Goal: Task Accomplishment & Management: Manage account settings

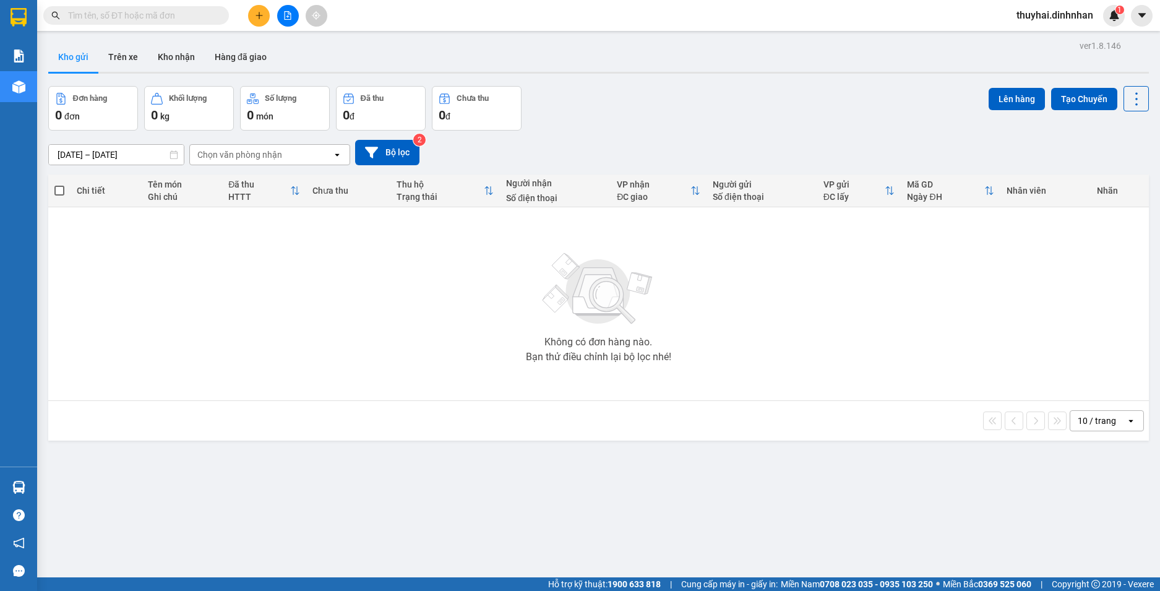
click at [178, 153] on icon at bounding box center [173, 154] width 7 height 9
click at [149, 156] on input "07/10/2025 – 12/10/2025" at bounding box center [116, 155] width 135 height 20
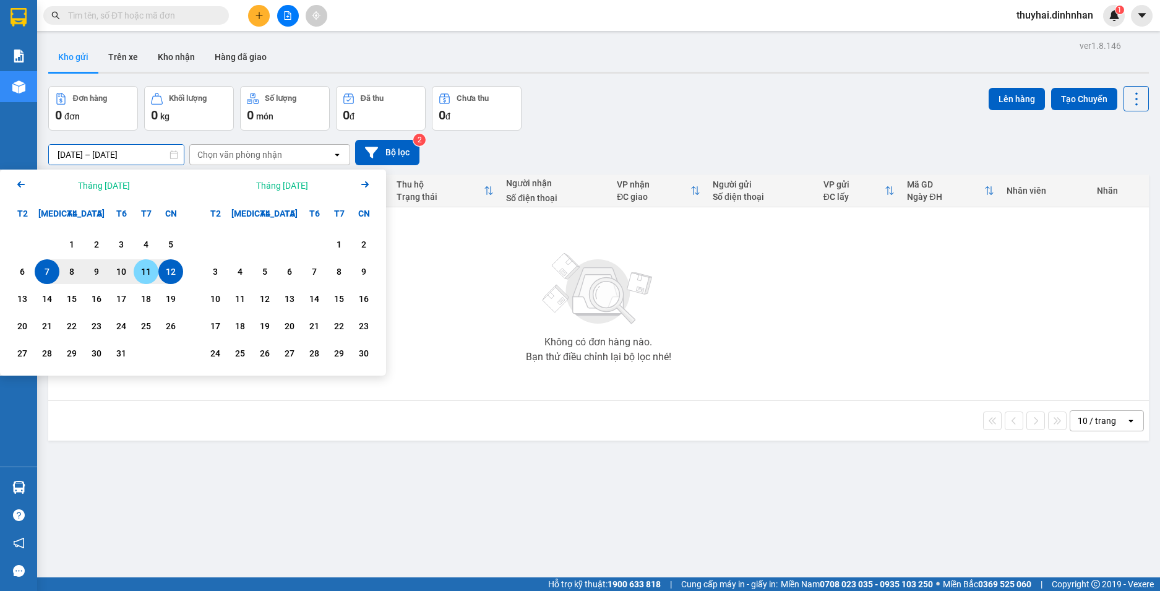
click at [141, 274] on div "11" at bounding box center [145, 271] width 17 height 15
click at [178, 271] on div "12" at bounding box center [170, 271] width 17 height 15
type input "11/10/2025 – 12/10/2025"
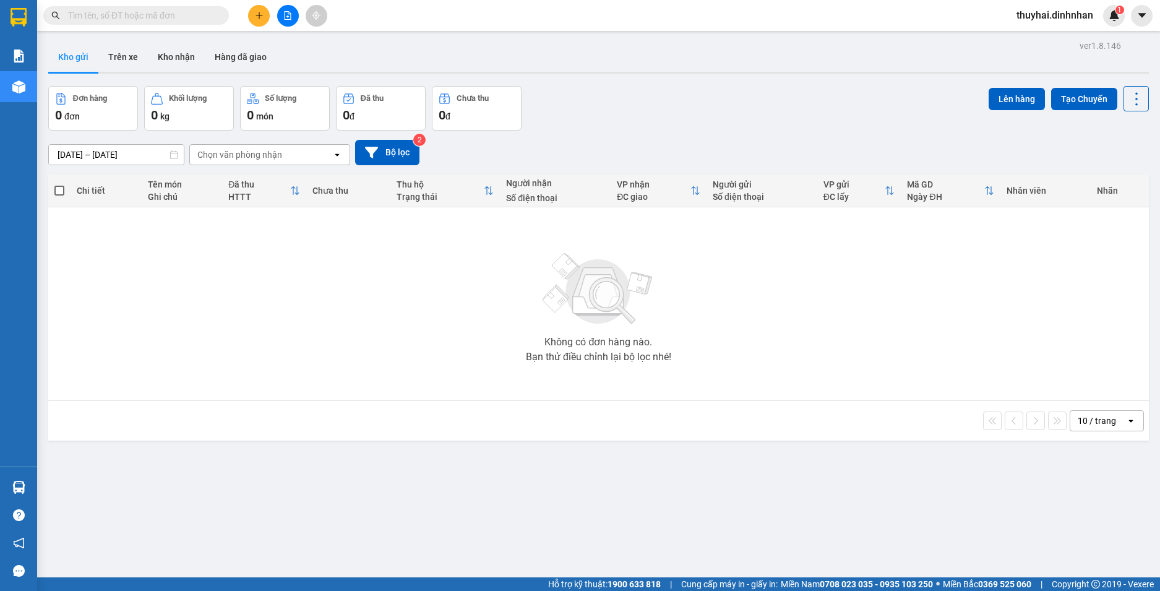
click at [324, 156] on div "Chọn văn phòng nhận" at bounding box center [261, 155] width 142 height 20
click at [112, 60] on button "Trên xe" at bounding box center [122, 57] width 49 height 30
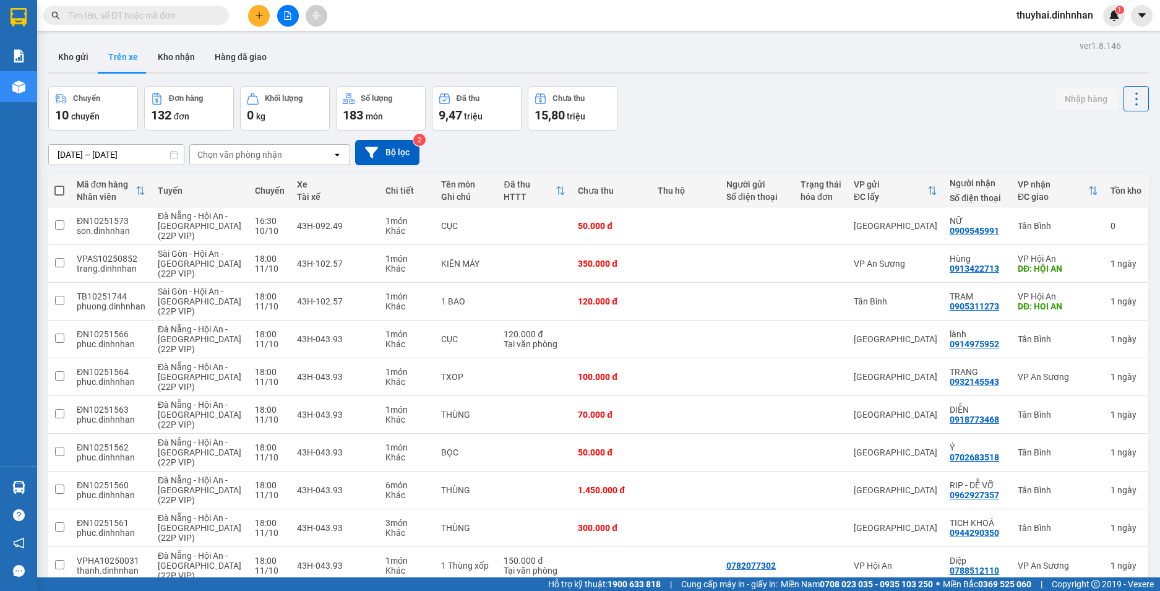
click at [332, 158] on icon "open" at bounding box center [337, 155] width 10 height 10
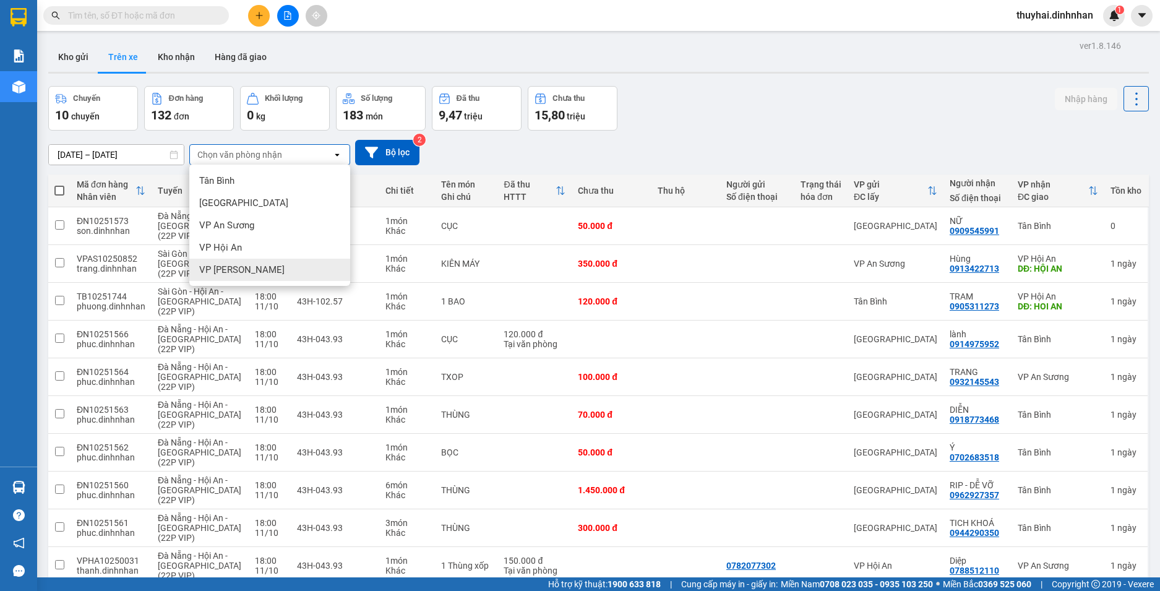
click at [314, 261] on div "VP Hà Lam" at bounding box center [269, 270] width 161 height 22
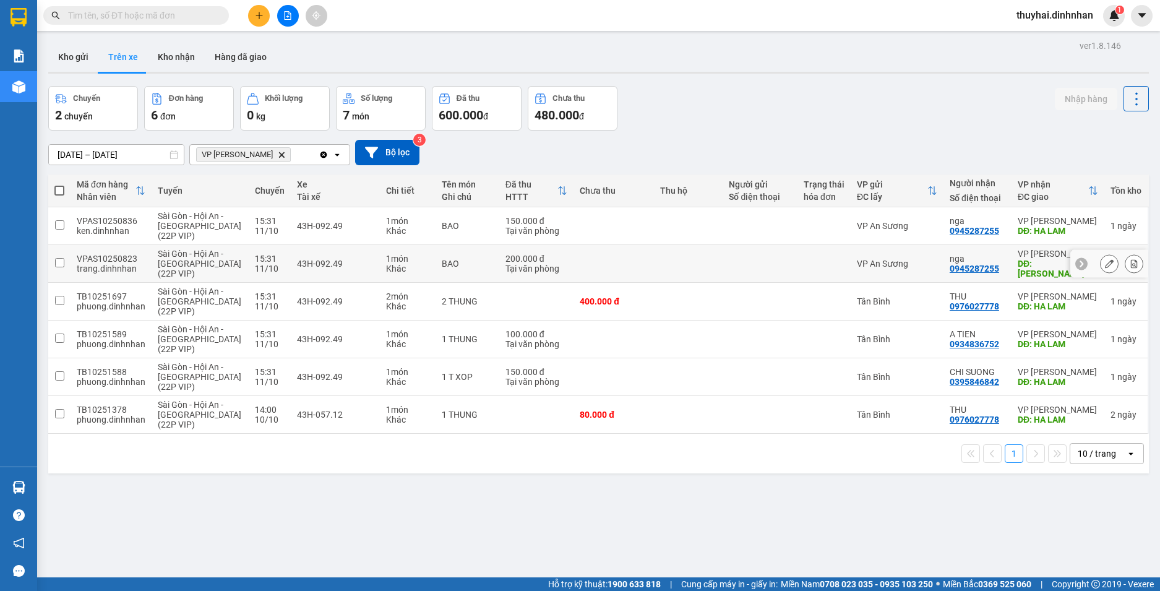
scroll to position [57, 0]
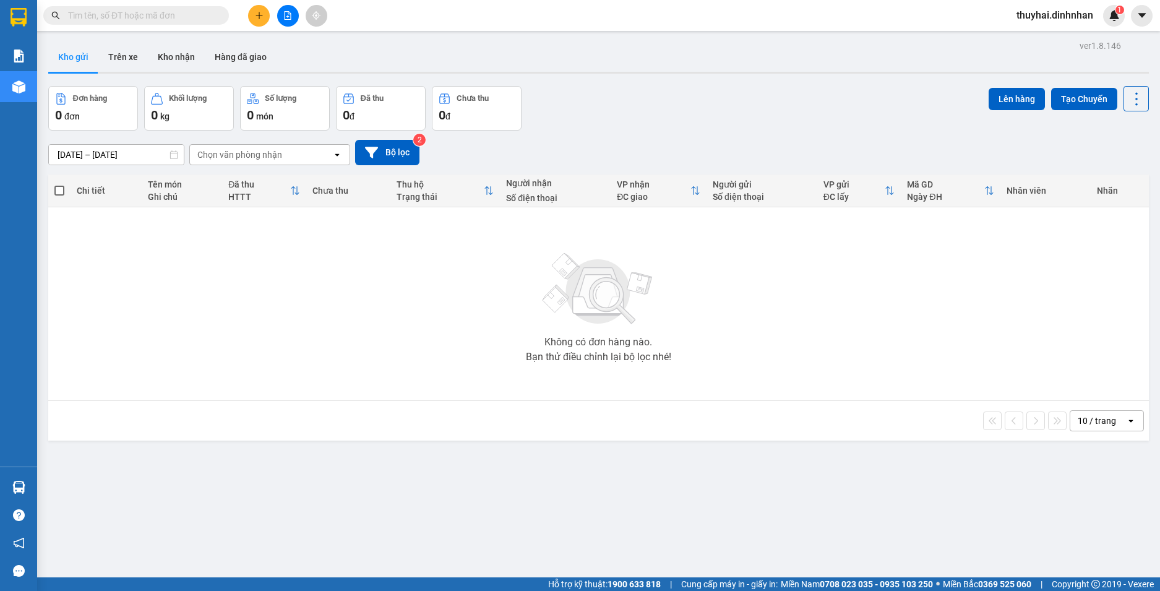
click at [333, 154] on icon "open" at bounding box center [337, 155] width 10 height 10
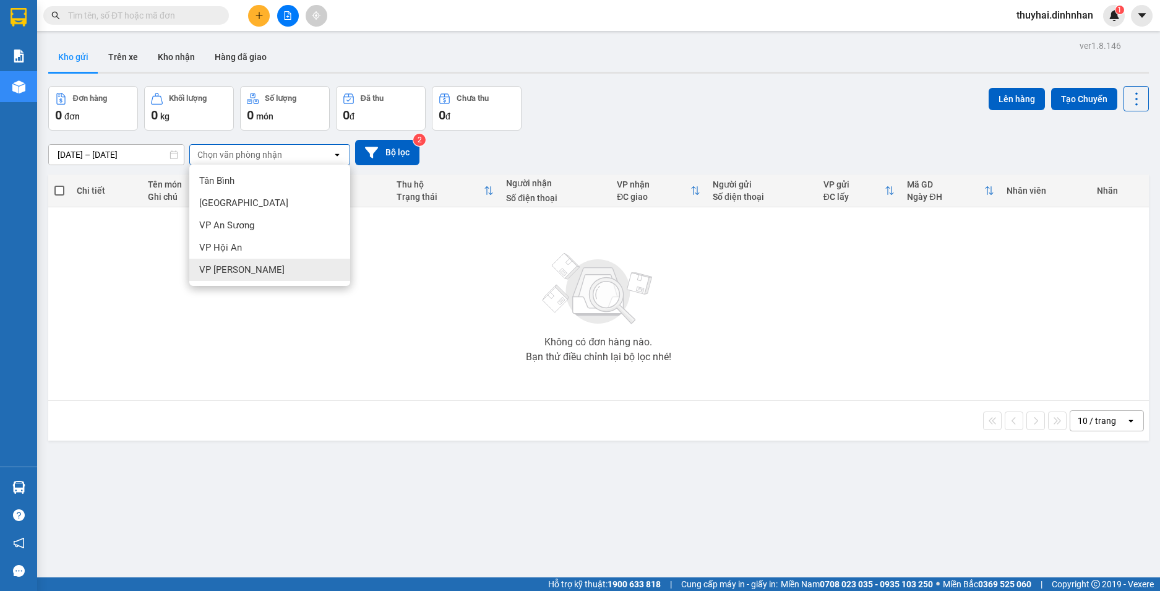
click at [304, 264] on div "VP [PERSON_NAME]" at bounding box center [269, 270] width 161 height 22
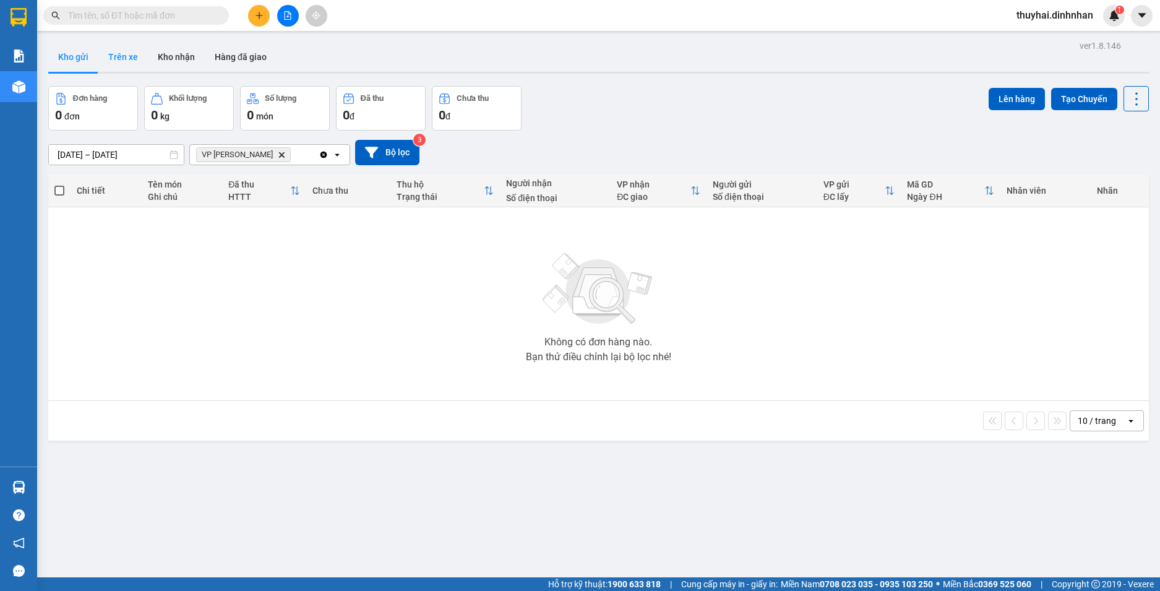
click at [140, 58] on button "Trên xe" at bounding box center [122, 57] width 49 height 30
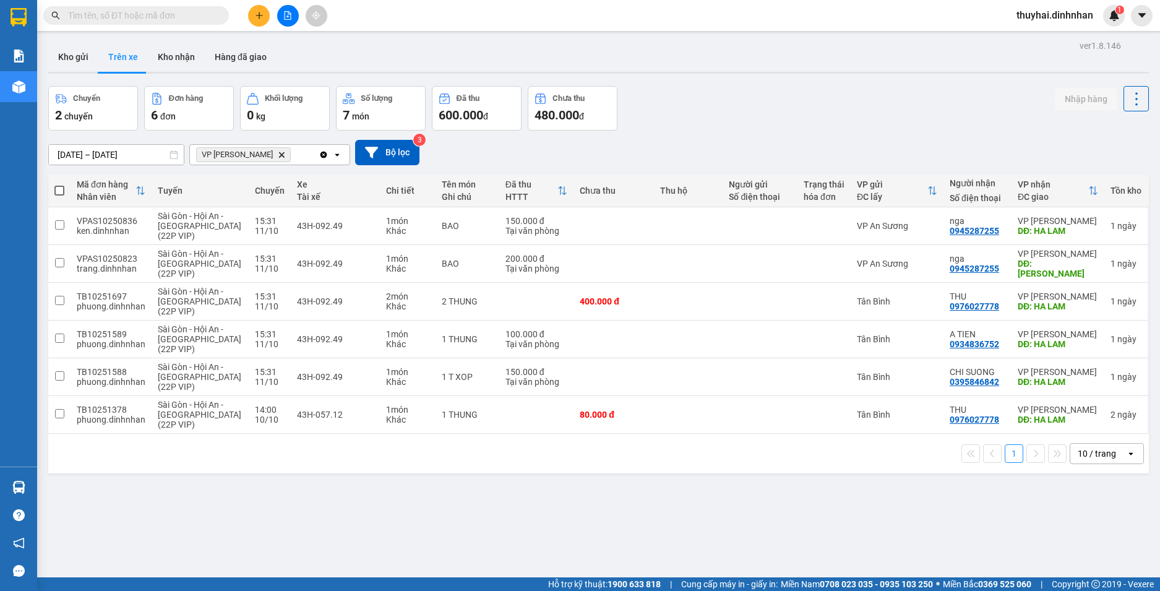
click at [90, 21] on input "text" at bounding box center [141, 16] width 146 height 14
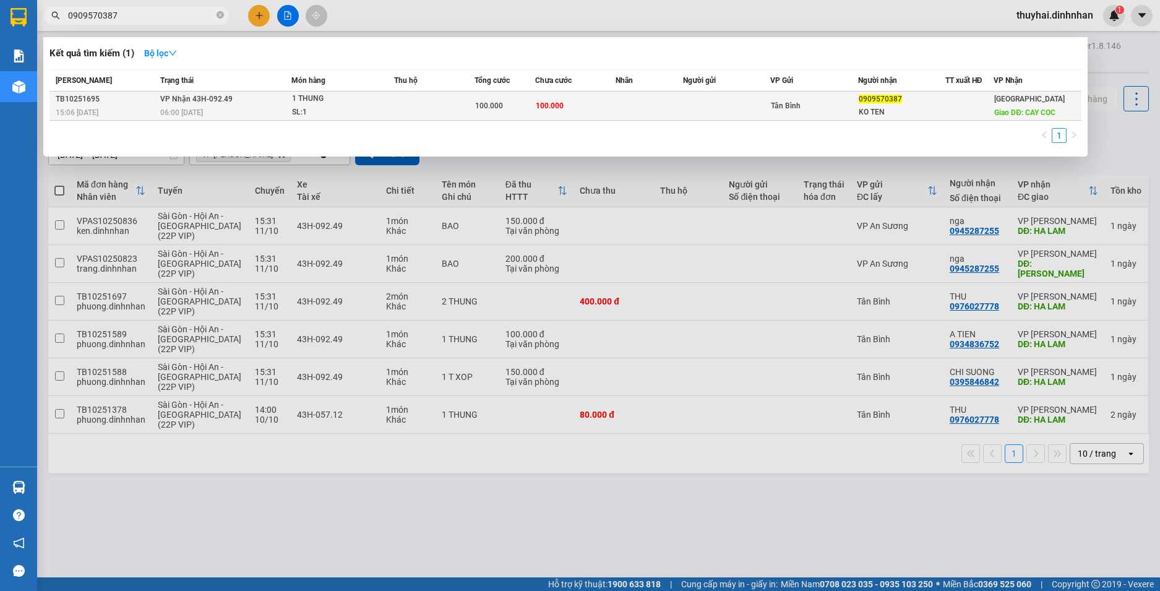
type input "0909570387"
click at [532, 109] on div "100.000" at bounding box center [504, 106] width 59 height 14
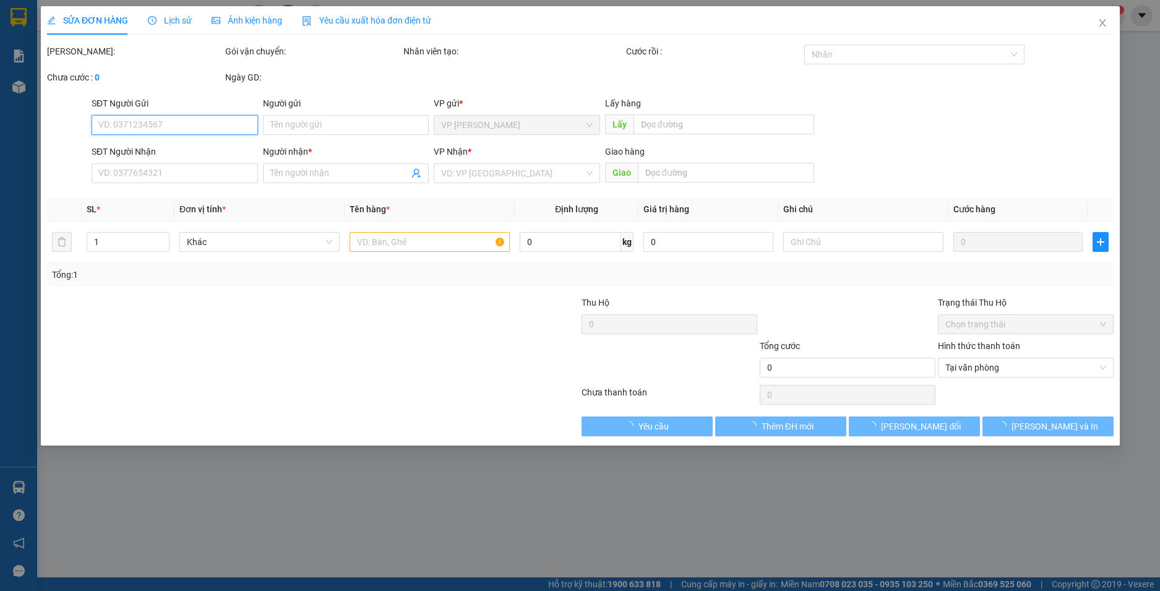
type input "0909570387"
type input "KO TEN"
type input "CAY COC"
type input "100.000"
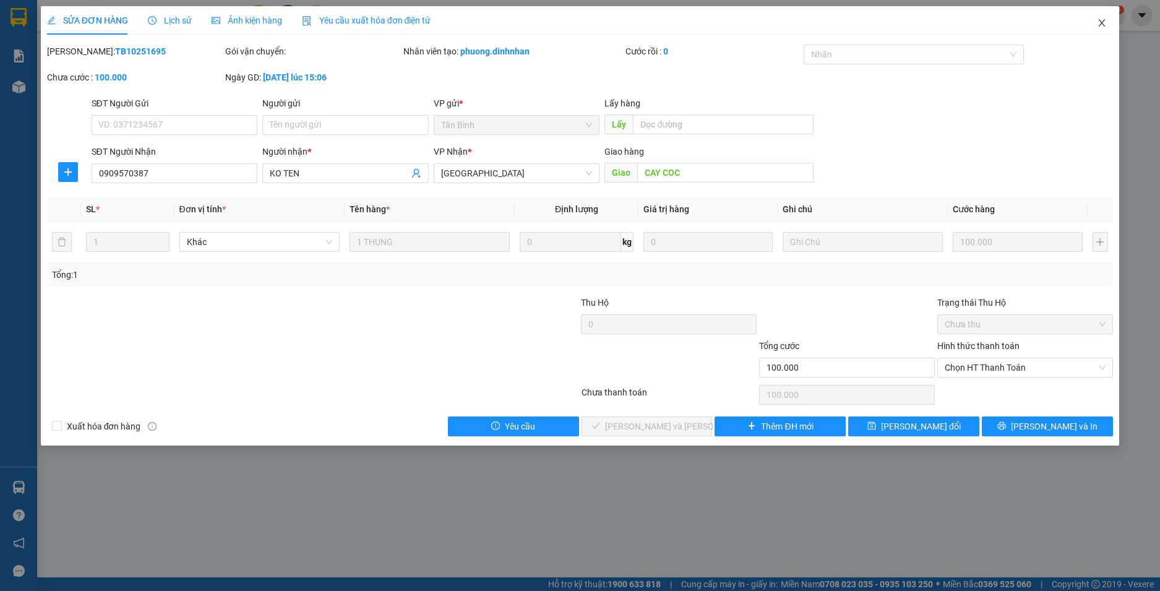
click at [1100, 25] on icon "close" at bounding box center [1102, 22] width 7 height 7
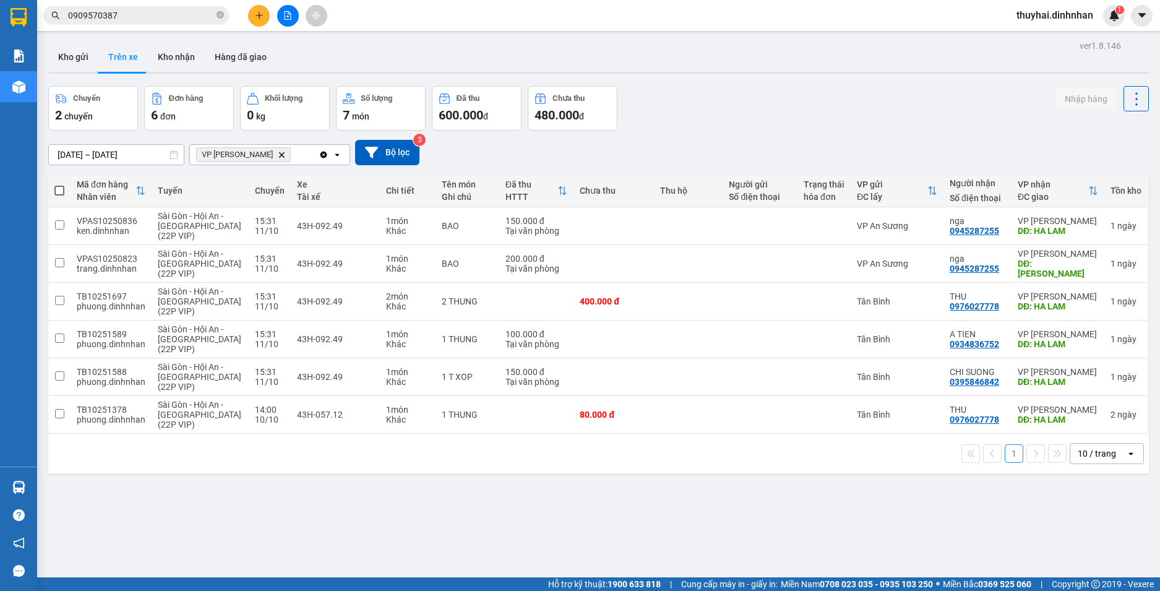
click at [156, 21] on input "0909570387" at bounding box center [141, 16] width 146 height 14
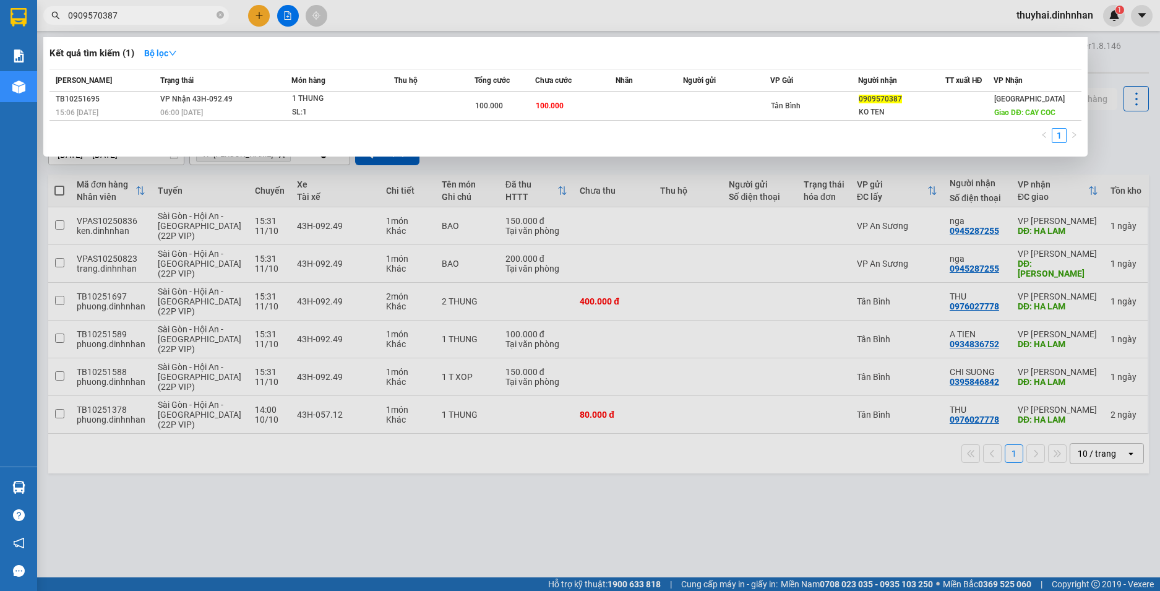
click at [238, 534] on div at bounding box center [580, 295] width 1160 height 591
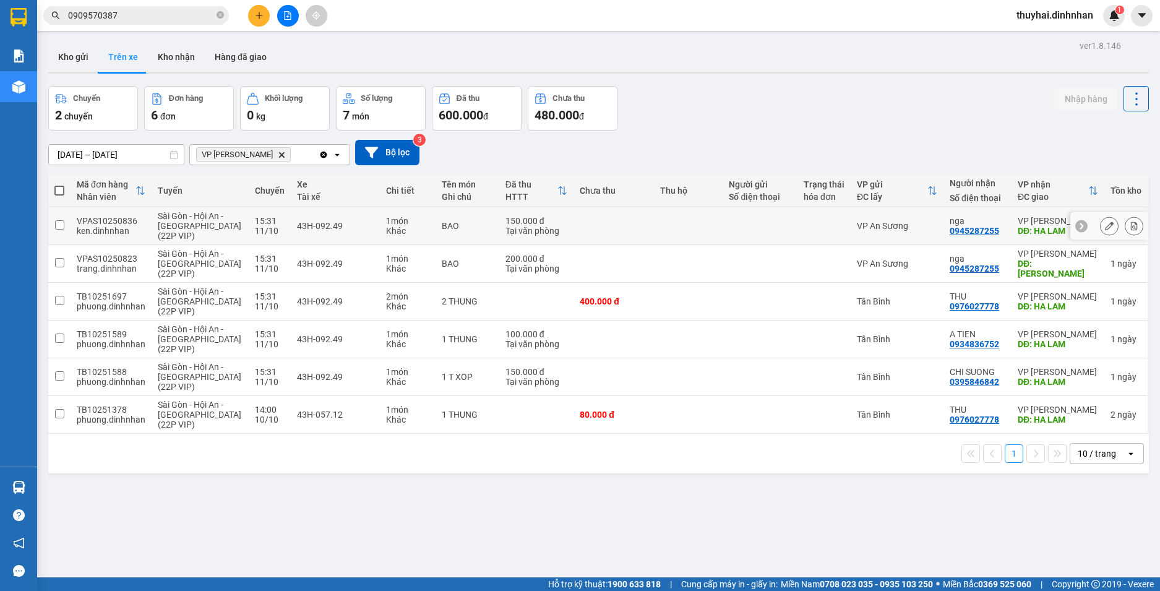
click at [58, 226] on input "checkbox" at bounding box center [59, 224] width 9 height 9
checkbox input "true"
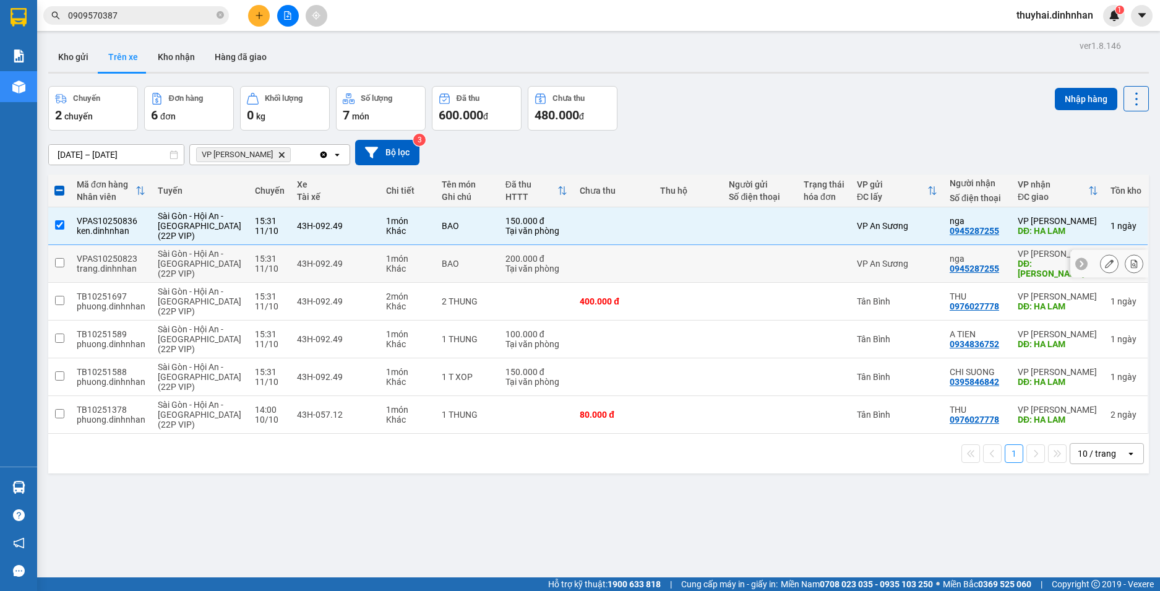
click at [55, 267] on input "checkbox" at bounding box center [59, 262] width 9 height 9
checkbox input "true"
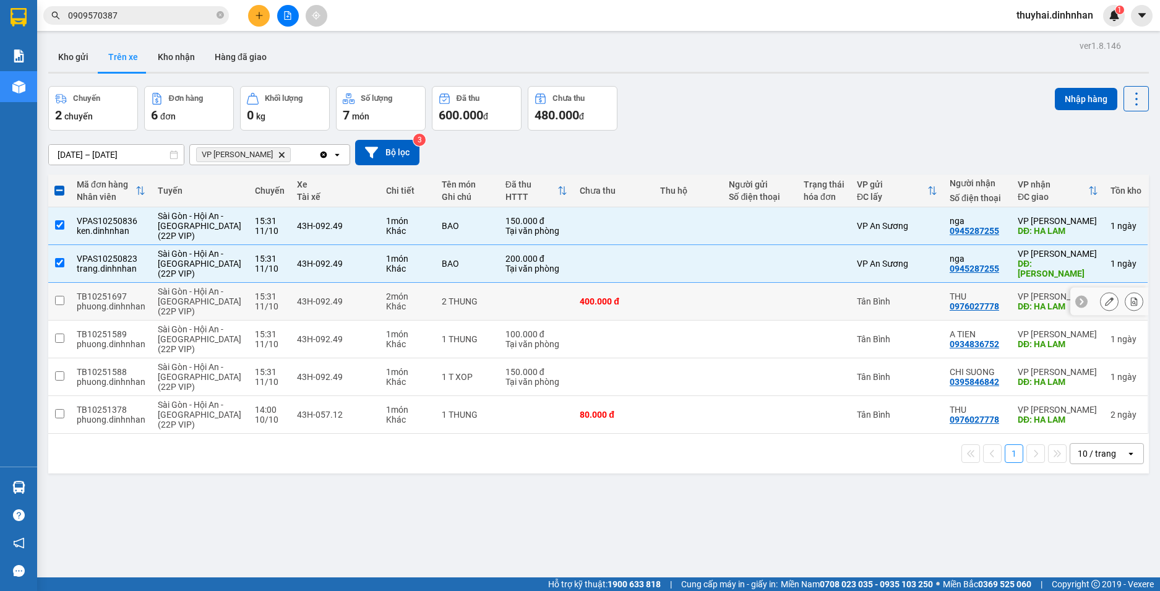
drag, startPoint x: 59, startPoint y: 299, endPoint x: 56, endPoint y: 312, distance: 13.5
click at [59, 299] on input "checkbox" at bounding box center [59, 300] width 9 height 9
checkbox input "true"
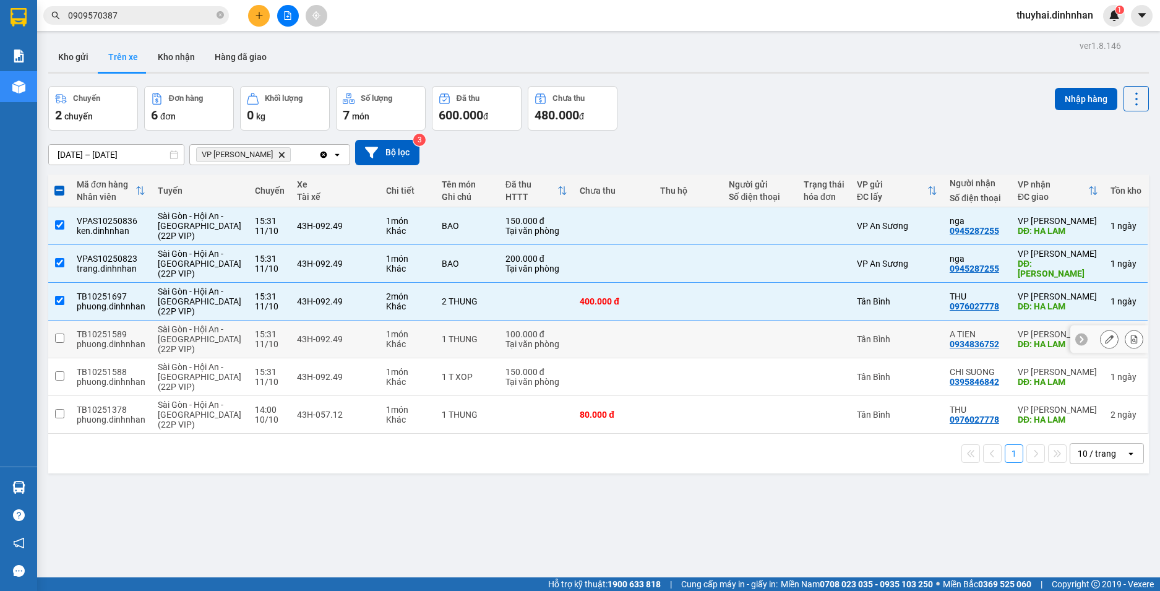
click at [62, 343] on td at bounding box center [59, 339] width 22 height 38
checkbox input "true"
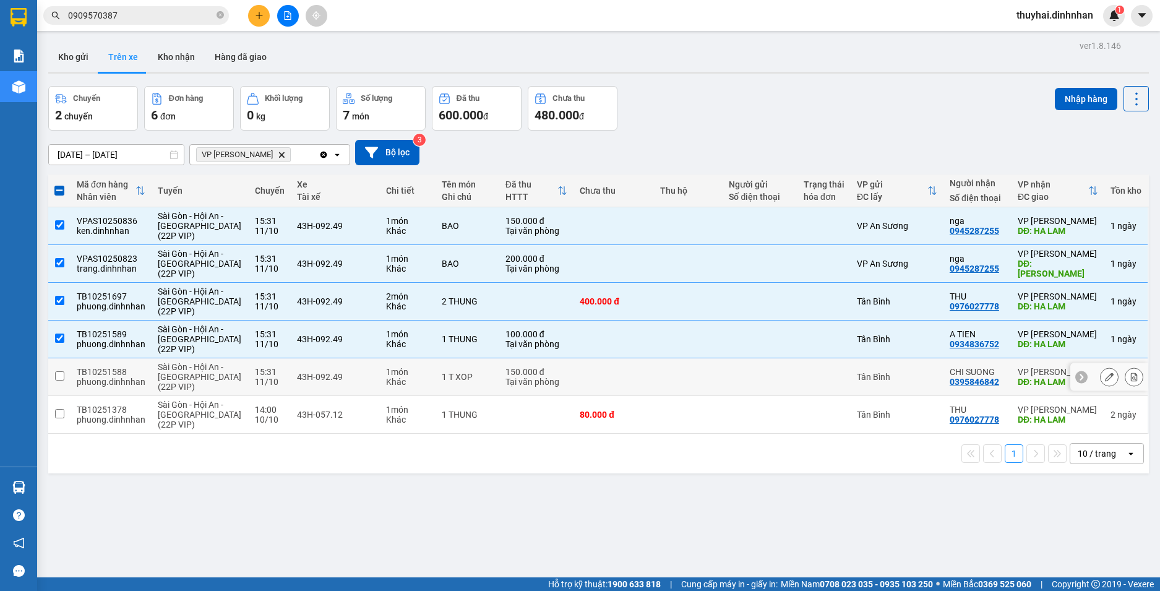
click at [61, 368] on td at bounding box center [59, 377] width 22 height 38
checkbox input "true"
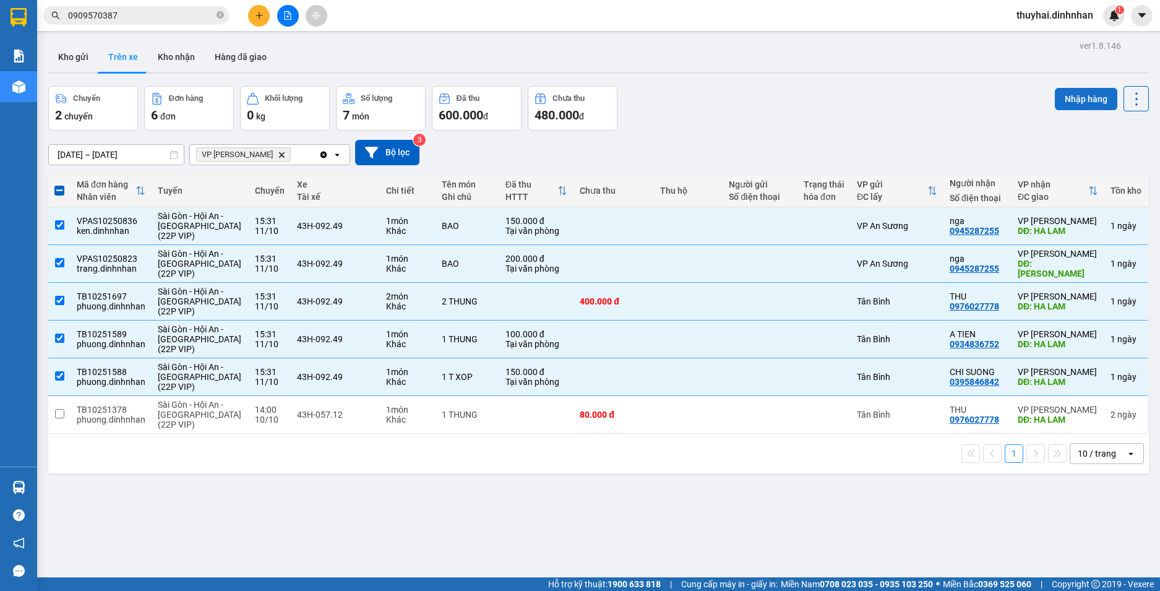
click at [1063, 102] on button "Nhập hàng" at bounding box center [1086, 99] width 62 height 22
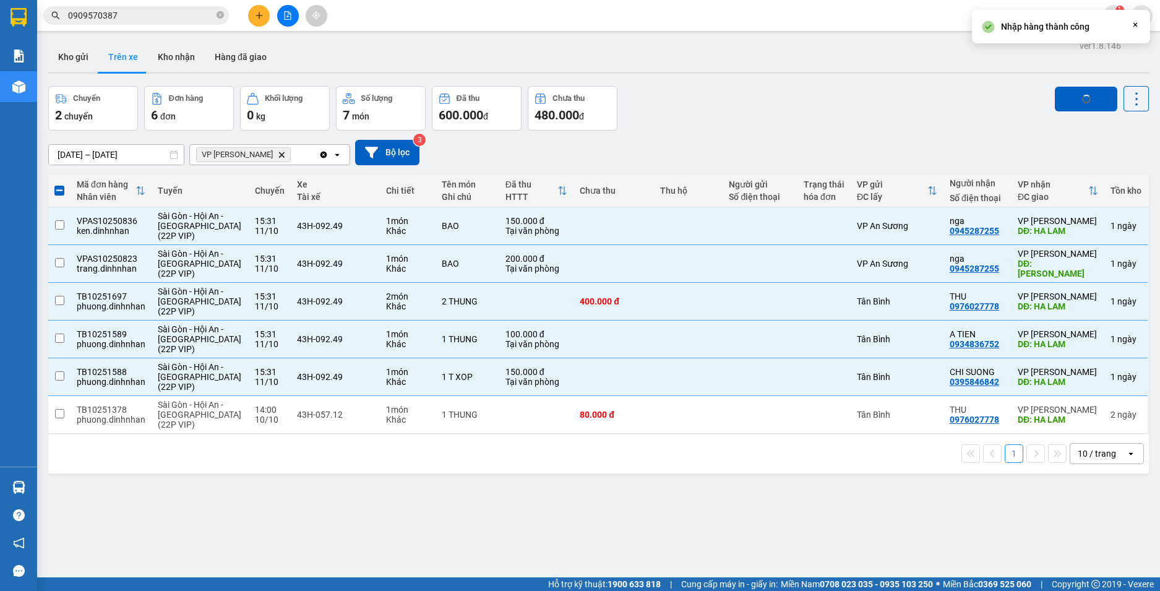
checkbox input "false"
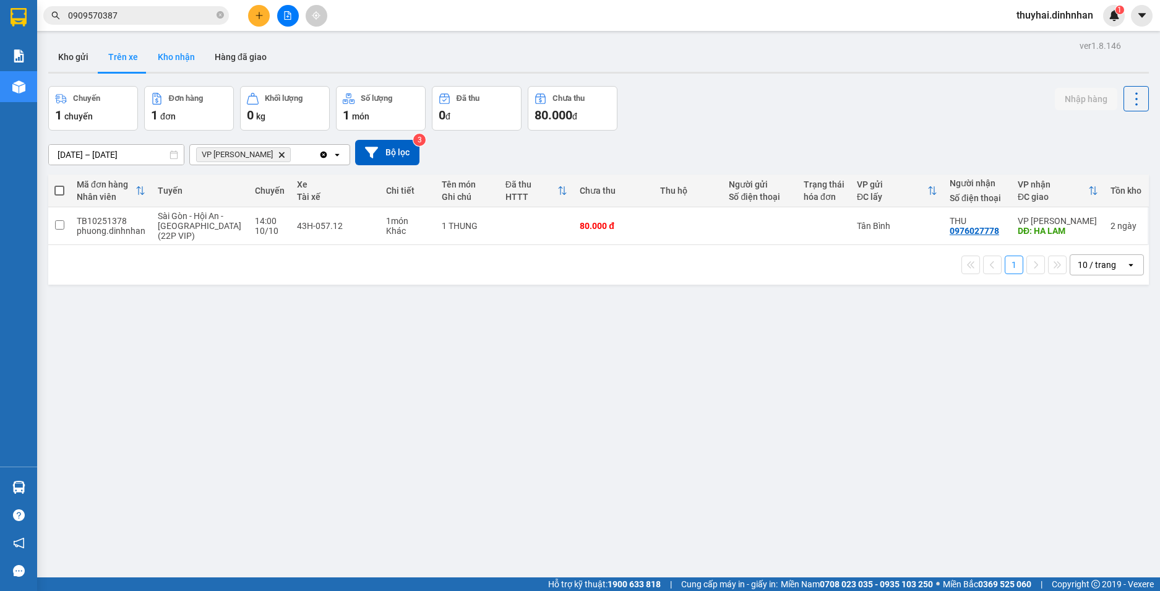
click at [177, 55] on button "Kho nhận" at bounding box center [176, 57] width 57 height 30
type input "07/10/2025 – 12/10/2025"
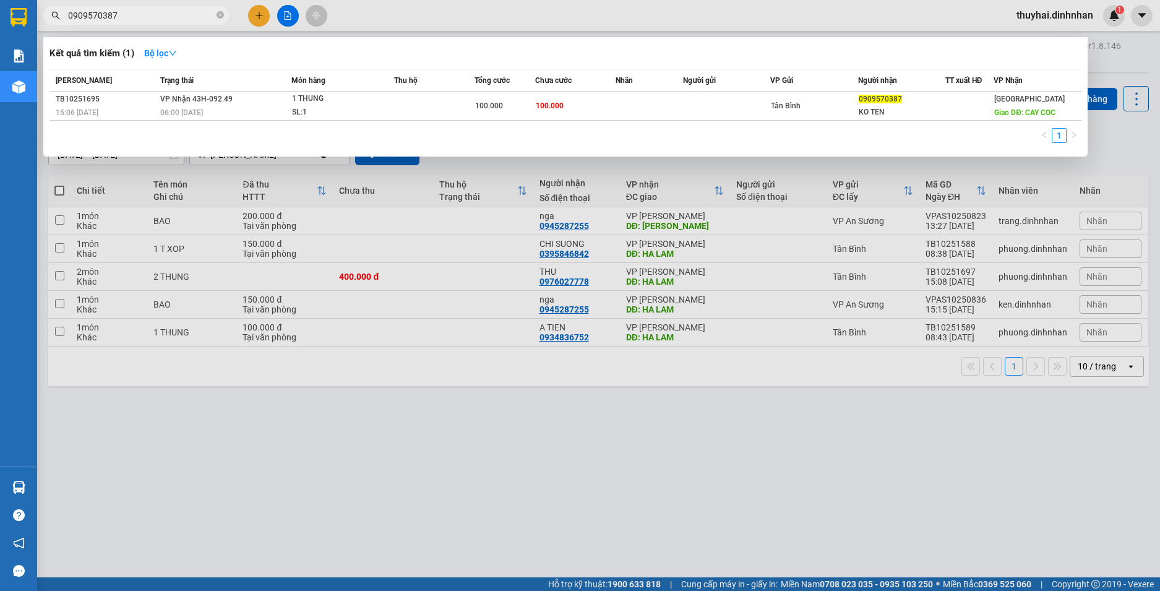
click at [121, 12] on input "0909570387" at bounding box center [141, 16] width 146 height 14
type input "0"
type input "0395846842"
click at [385, 365] on div at bounding box center [580, 295] width 1160 height 591
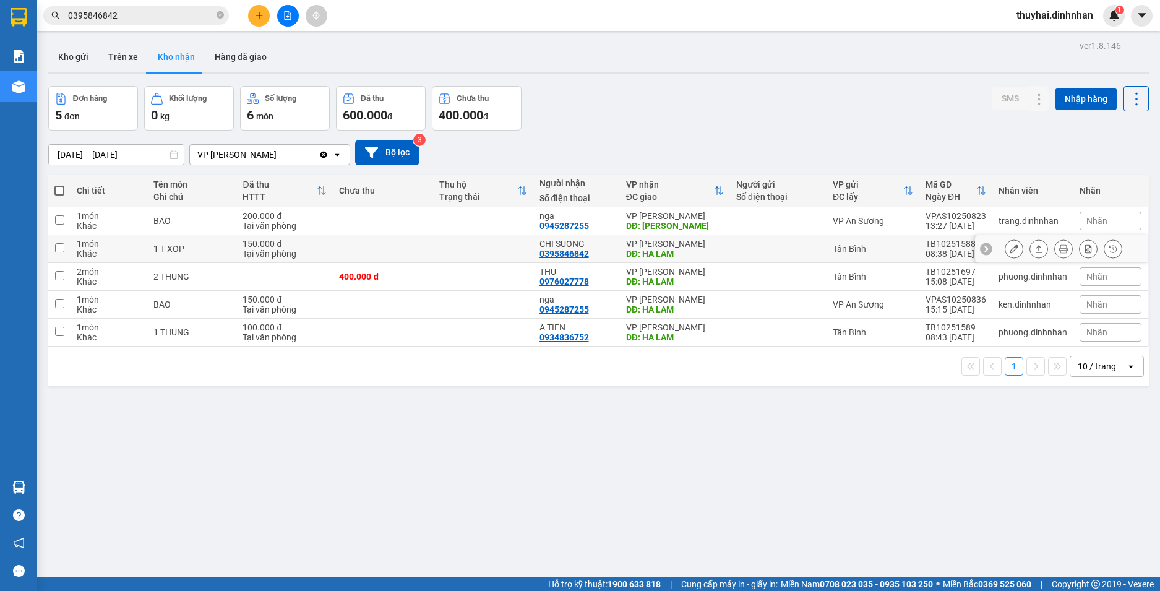
click at [577, 244] on div "CHI SUONG" at bounding box center [576, 244] width 74 height 10
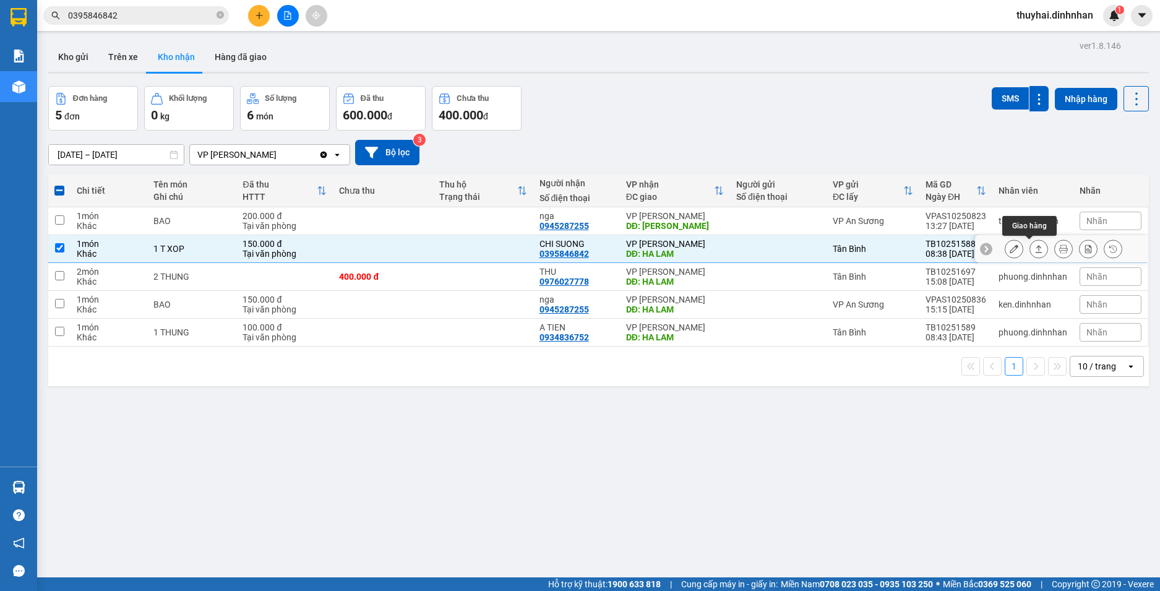
click at [1030, 249] on button at bounding box center [1038, 249] width 17 height 22
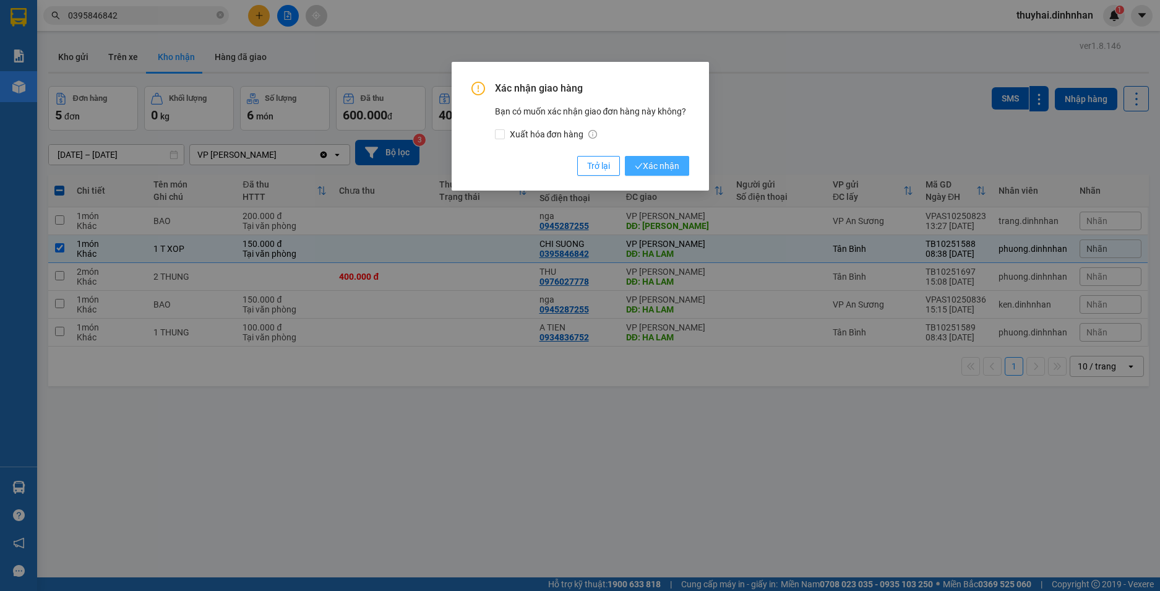
click at [669, 160] on span "Xác nhận" at bounding box center [657, 166] width 45 height 14
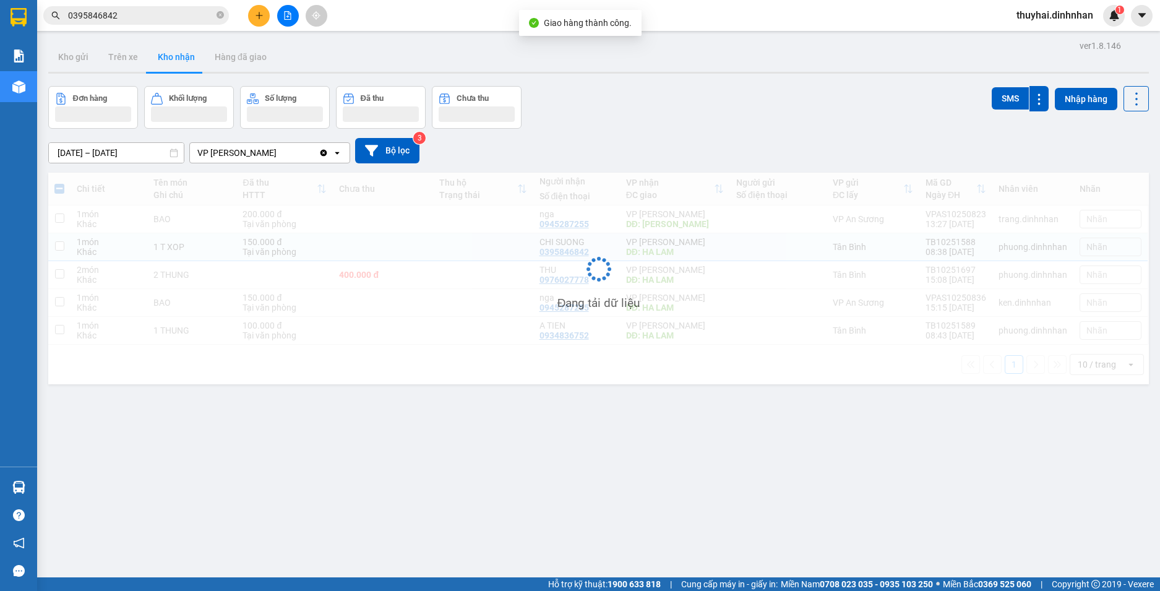
checkbox input "false"
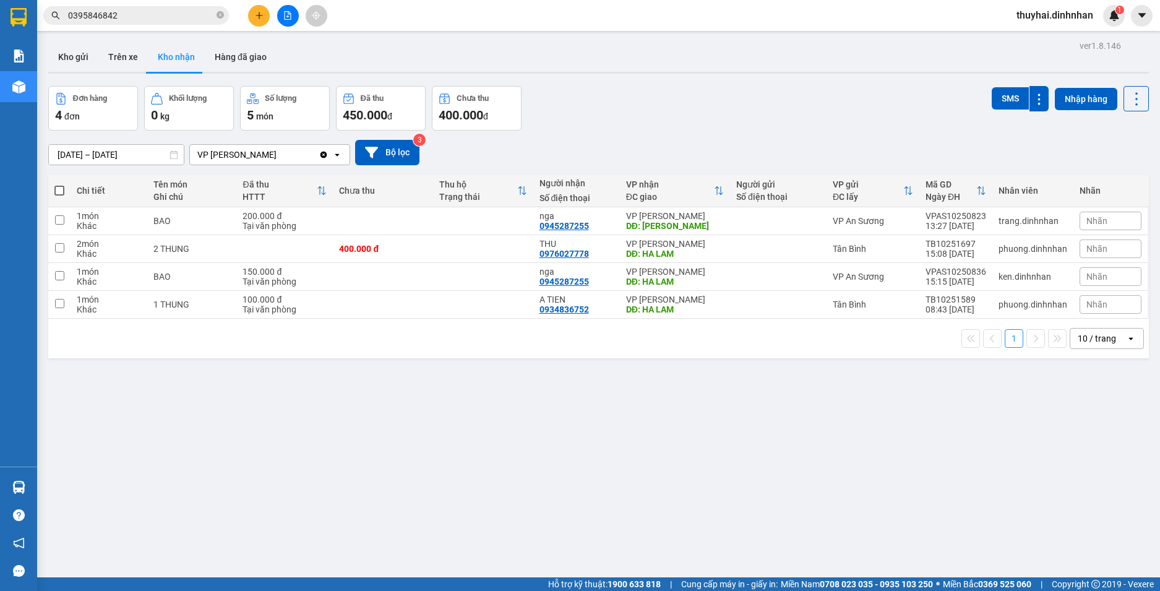
click at [432, 354] on div "1 10 / trang open" at bounding box center [598, 339] width 1100 height 40
click at [437, 335] on div "1 10 / trang open" at bounding box center [598, 338] width 1091 height 21
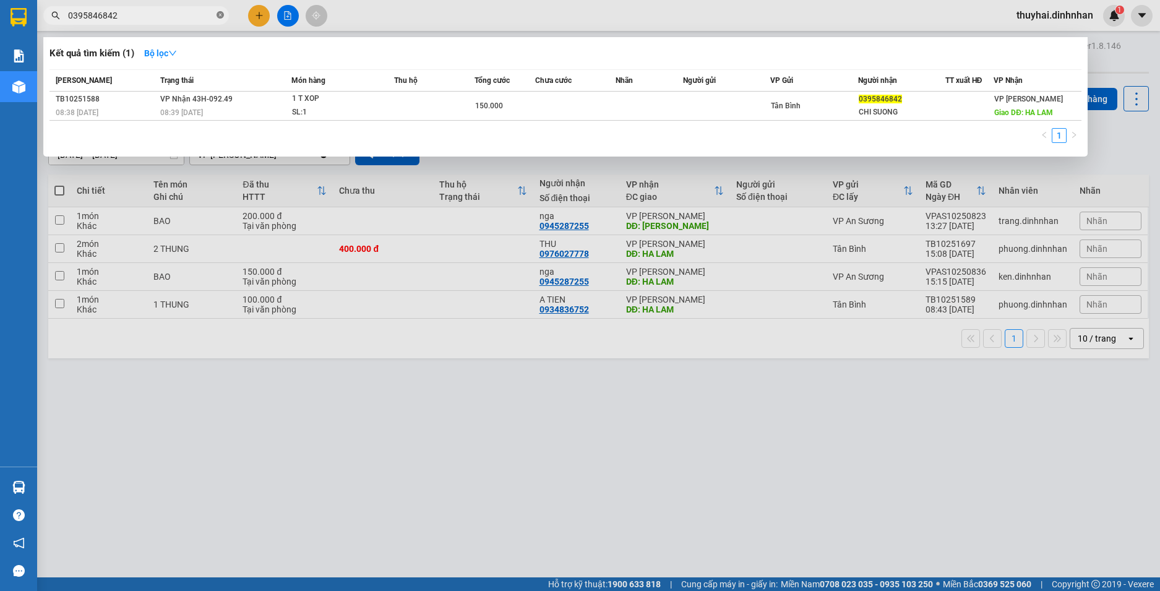
click at [220, 15] on icon "close-circle" at bounding box center [220, 14] width 7 height 7
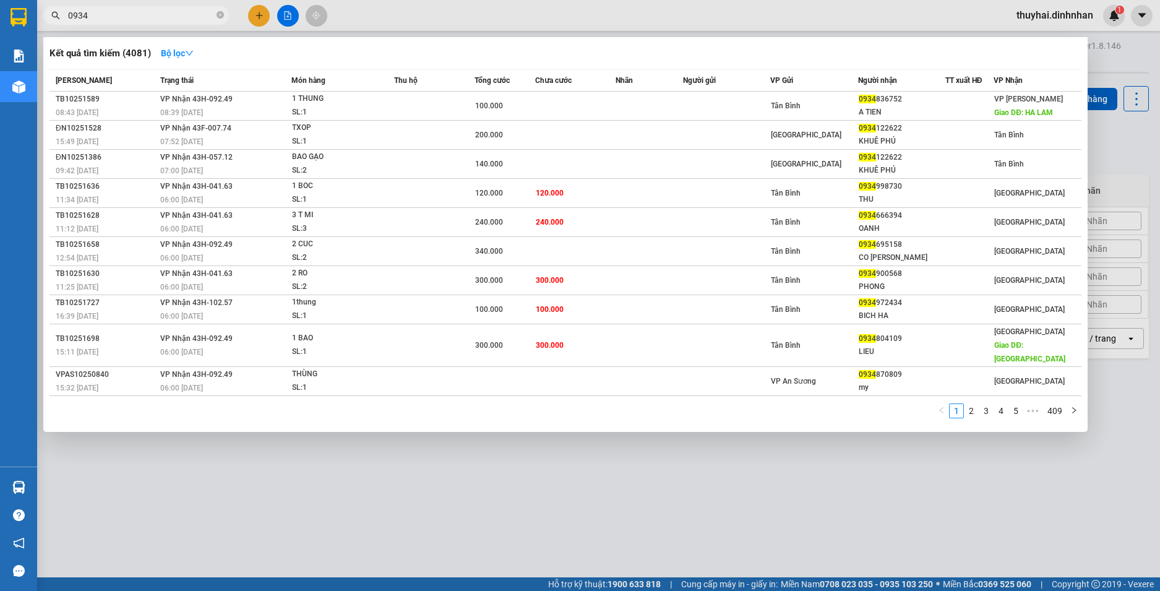
type input "0934"
click at [343, 499] on div at bounding box center [580, 295] width 1160 height 591
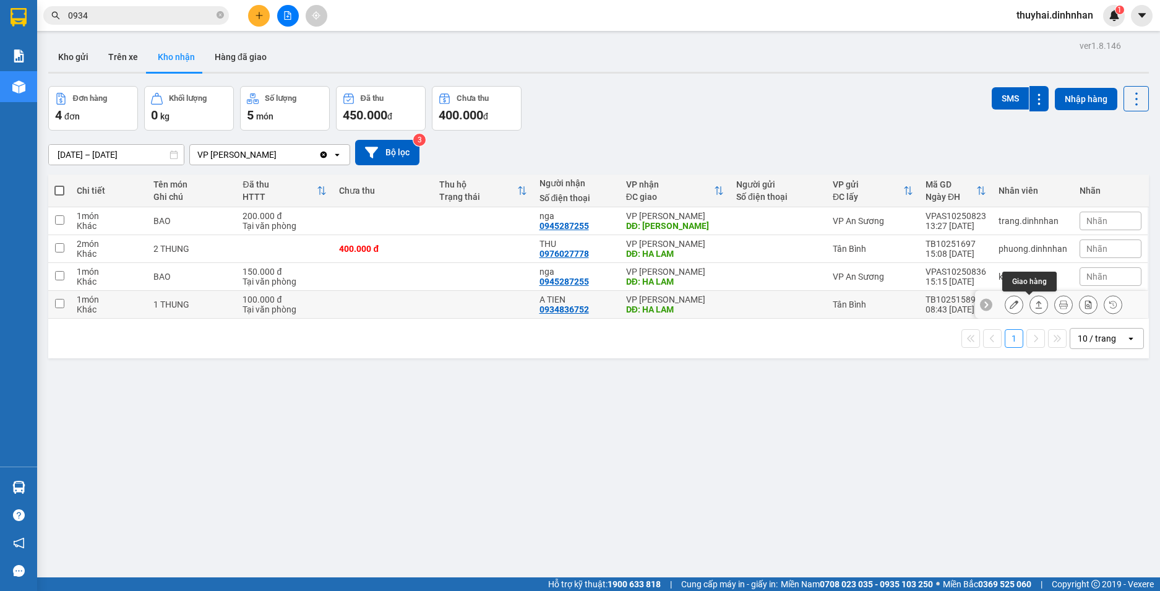
click at [1034, 303] on icon at bounding box center [1038, 304] width 9 height 9
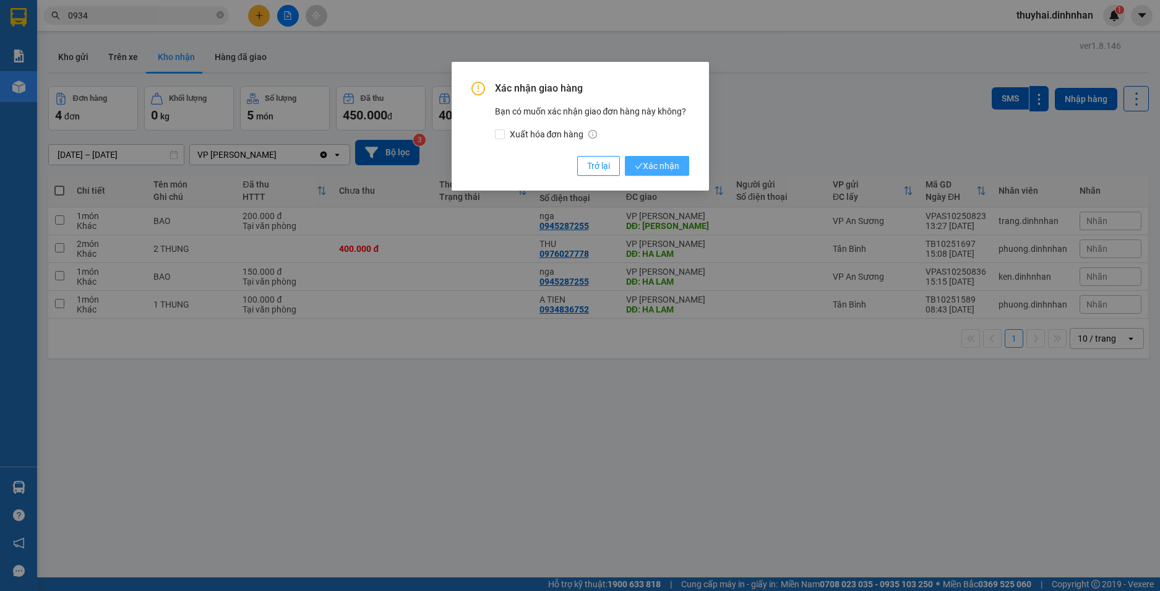
click at [675, 160] on span "Xác nhận" at bounding box center [657, 166] width 45 height 14
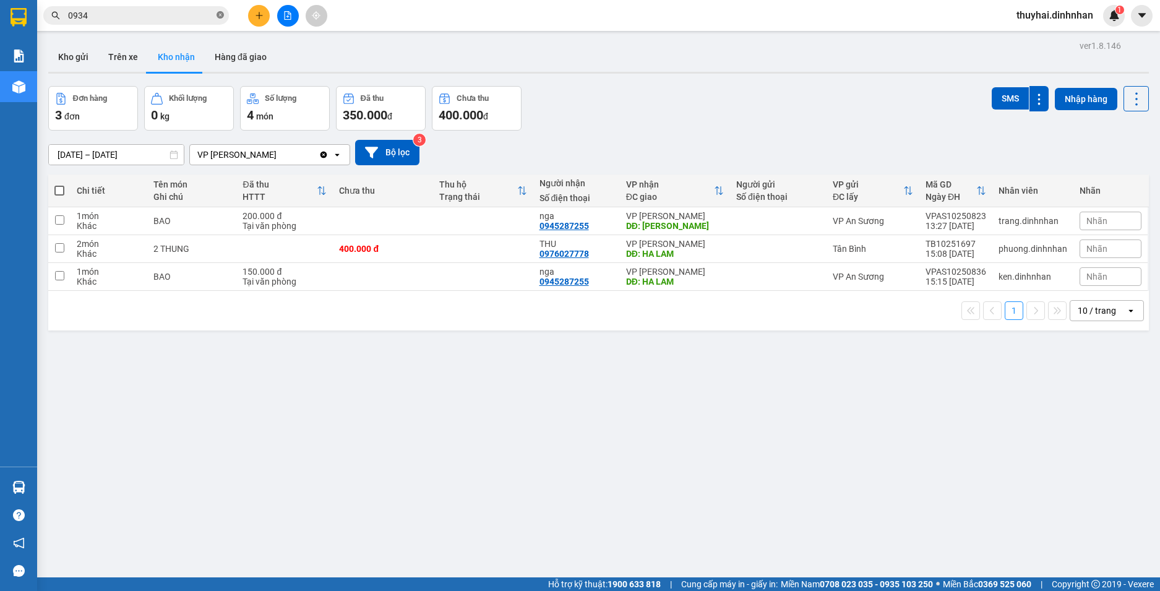
click at [217, 12] on icon "close-circle" at bounding box center [220, 14] width 7 height 7
